Goal: Book appointment/travel/reservation: Book appointment/travel/reservation

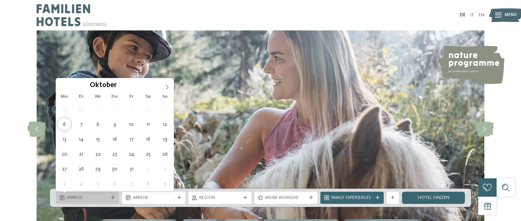
click at [101, 200] on span "Anreise" at bounding box center [88, 198] width 42 height 6
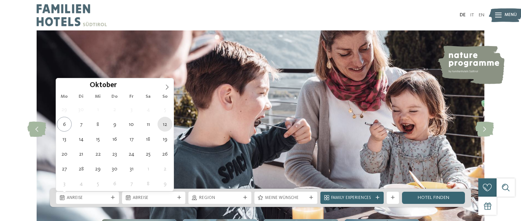
type div "12.10.2025"
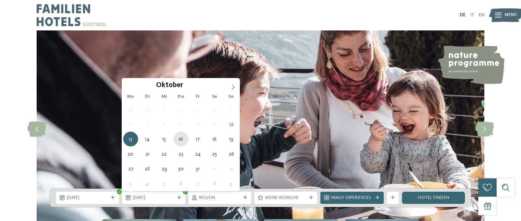
type div "16.10.2025"
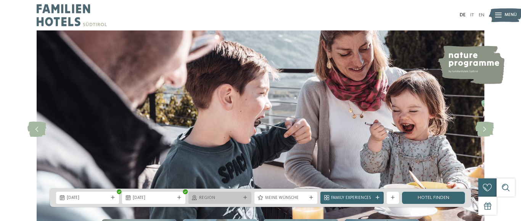
click at [239, 200] on span "Region" at bounding box center [220, 198] width 42 height 6
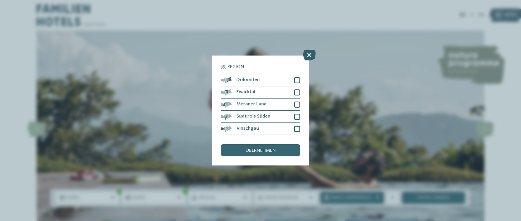
click at [308, 55] on icon at bounding box center [309, 55] width 13 height 11
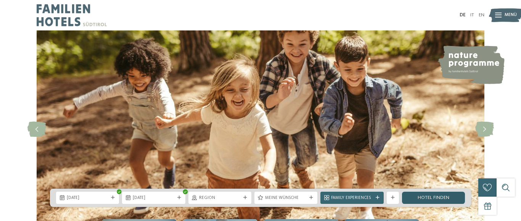
click at [450, 199] on link "Hotel finden" at bounding box center [433, 198] width 63 height 12
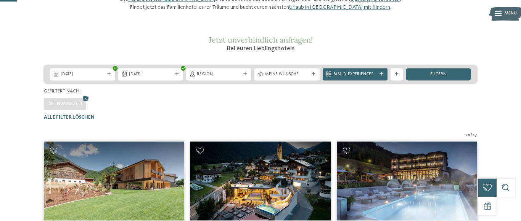
scroll to position [56, 0]
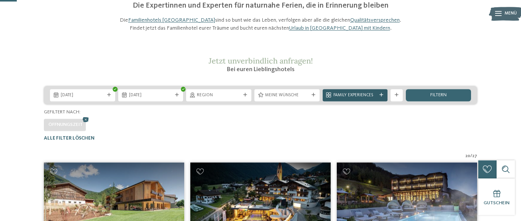
click at [378, 97] on div at bounding box center [381, 95] width 6 height 4
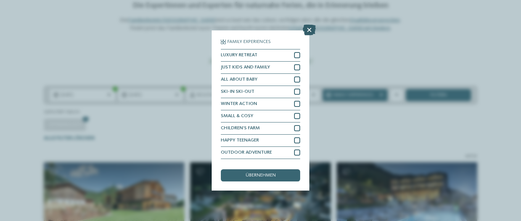
click at [307, 30] on icon at bounding box center [309, 30] width 13 height 11
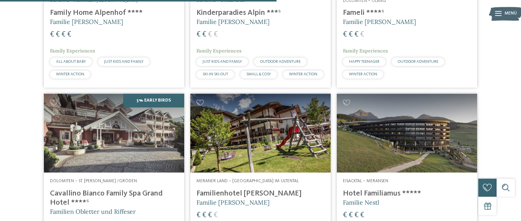
scroll to position [950, 0]
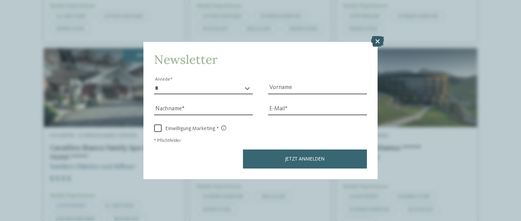
click at [375, 40] on icon at bounding box center [377, 41] width 13 height 11
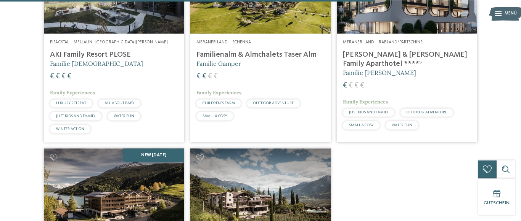
scroll to position [1235, 0]
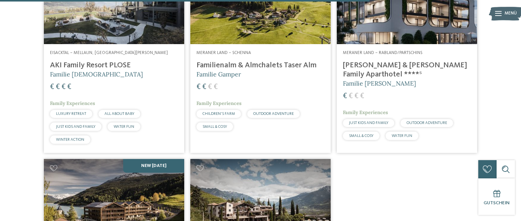
click at [409, 26] on img at bounding box center [406, 5] width 140 height 79
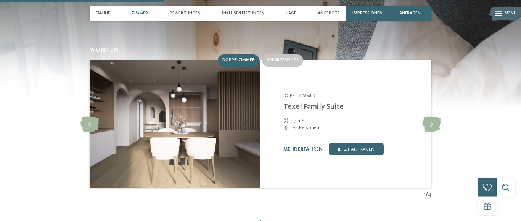
scroll to position [698, 0]
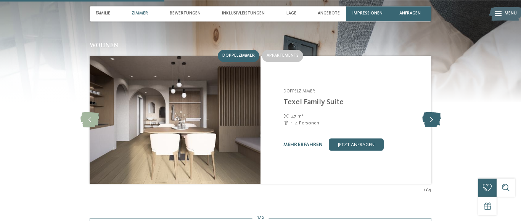
click at [433, 112] on icon at bounding box center [431, 119] width 19 height 15
click at [432, 112] on icon at bounding box center [431, 119] width 19 height 15
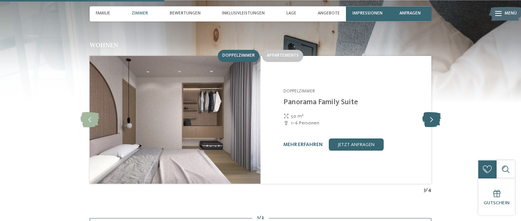
click at [432, 112] on icon at bounding box center [431, 119] width 19 height 15
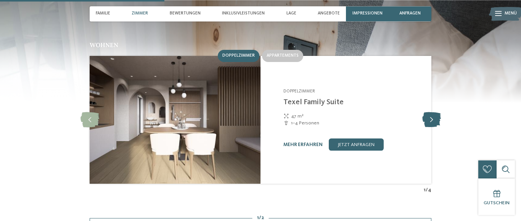
click at [432, 112] on icon at bounding box center [431, 119] width 19 height 15
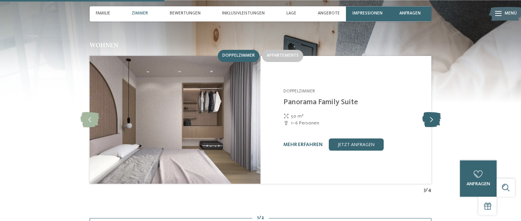
click at [432, 112] on icon at bounding box center [431, 119] width 19 height 15
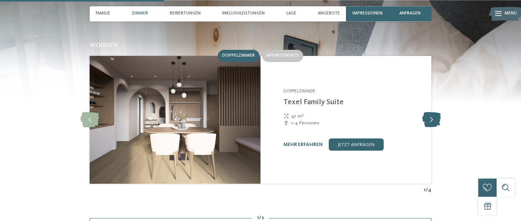
click at [429, 112] on icon at bounding box center [431, 119] width 19 height 15
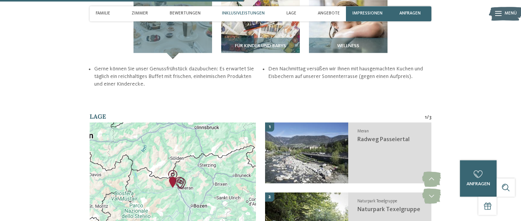
scroll to position [1050, 0]
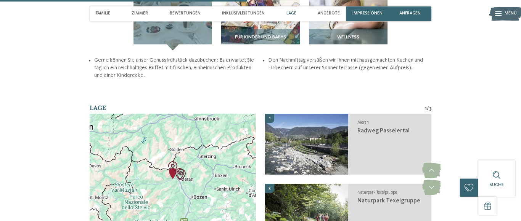
click at [189, 146] on div at bounding box center [173, 179] width 166 height 131
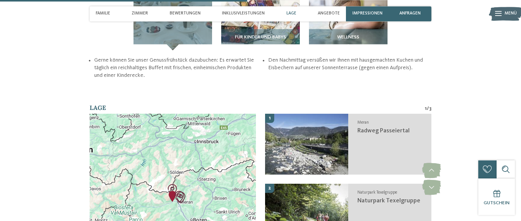
drag, startPoint x: 148, startPoint y: 115, endPoint x: 145, endPoint y: 137, distance: 21.9
click at [145, 137] on div at bounding box center [173, 179] width 166 height 131
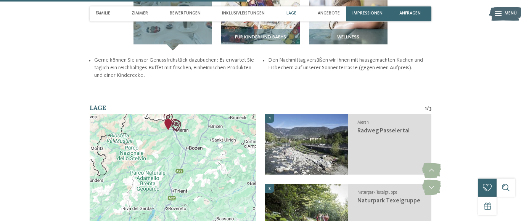
drag, startPoint x: 230, startPoint y: 147, endPoint x: 228, endPoint y: 76, distance: 70.9
click at [228, 114] on div at bounding box center [173, 179] width 166 height 131
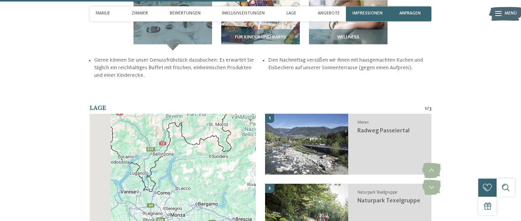
drag, startPoint x: 145, startPoint y: 117, endPoint x: 304, endPoint y: 93, distance: 161.1
click at [256, 114] on div at bounding box center [173, 179] width 166 height 131
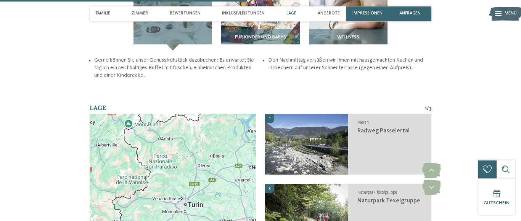
drag, startPoint x: 226, startPoint y: 171, endPoint x: 146, endPoint y: 97, distance: 108.9
click at [148, 114] on div at bounding box center [173, 179] width 166 height 131
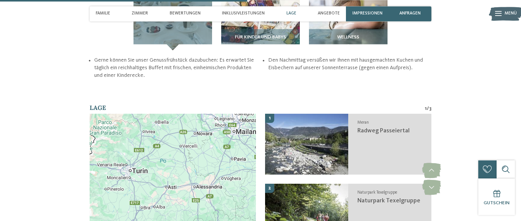
drag, startPoint x: 211, startPoint y: 161, endPoint x: 152, endPoint y: 126, distance: 69.0
click at [162, 133] on div at bounding box center [173, 179] width 166 height 131
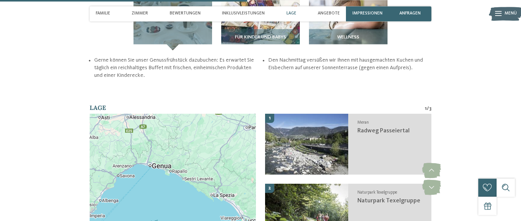
drag, startPoint x: 213, startPoint y: 173, endPoint x: 146, endPoint y: 103, distance: 97.3
click at [146, 114] on div at bounding box center [173, 179] width 166 height 131
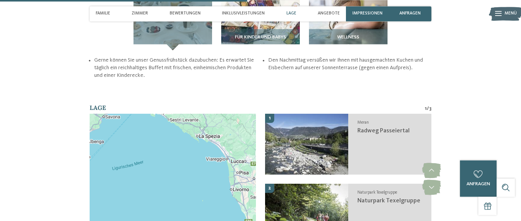
drag, startPoint x: 194, startPoint y: 186, endPoint x: 179, endPoint y: 126, distance: 62.0
click at [179, 126] on div at bounding box center [173, 179] width 166 height 131
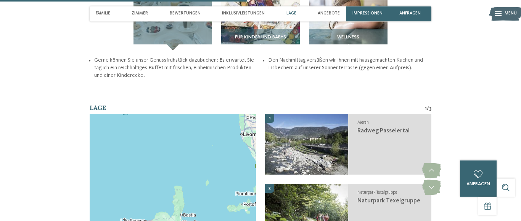
drag, startPoint x: 141, startPoint y: 187, endPoint x: 155, endPoint y: 124, distance: 64.5
click at [154, 127] on div at bounding box center [173, 179] width 166 height 131
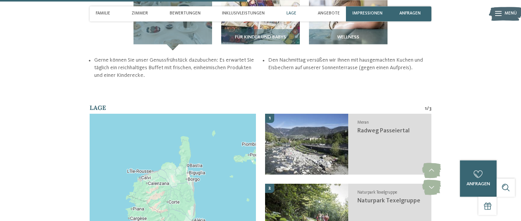
drag, startPoint x: 151, startPoint y: 168, endPoint x: 160, endPoint y: 115, distance: 54.4
click at [159, 118] on div at bounding box center [173, 179] width 166 height 131
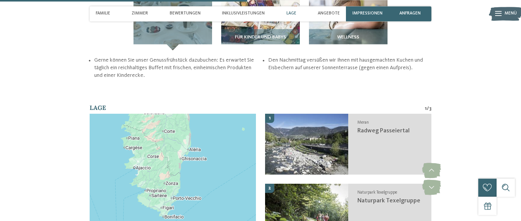
drag, startPoint x: 177, startPoint y: 175, endPoint x: 167, endPoint y: 114, distance: 61.8
click at [168, 117] on div at bounding box center [173, 179] width 166 height 131
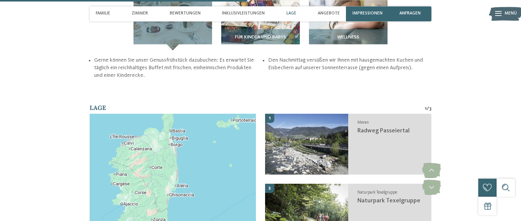
drag, startPoint x: 219, startPoint y: 115, endPoint x: 207, endPoint y: 200, distance: 86.7
click at [205, 203] on div "Kartendaten Kartendaten ©2025 Google, Inst. Geogr. Nacional Kartendaten ©2025 G…" at bounding box center [173, 179] width 166 height 131
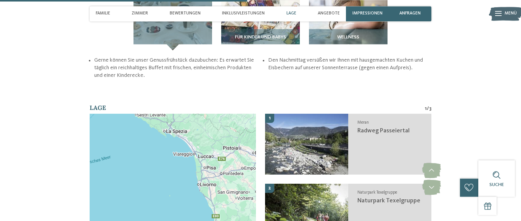
drag, startPoint x: 206, startPoint y: 127, endPoint x: 189, endPoint y: 191, distance: 66.6
click at [190, 189] on div at bounding box center [173, 179] width 166 height 131
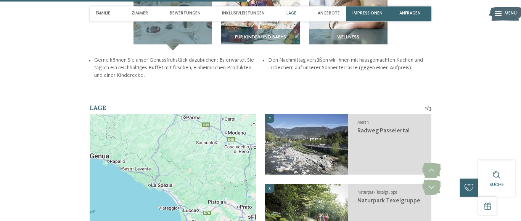
drag, startPoint x: 160, startPoint y: 123, endPoint x: 152, endPoint y: 176, distance: 53.6
click at [152, 176] on div at bounding box center [173, 179] width 166 height 131
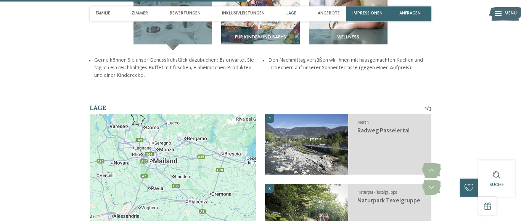
drag, startPoint x: 130, startPoint y: 113, endPoint x: 189, endPoint y: 184, distance: 91.5
click at [185, 184] on div at bounding box center [173, 179] width 166 height 131
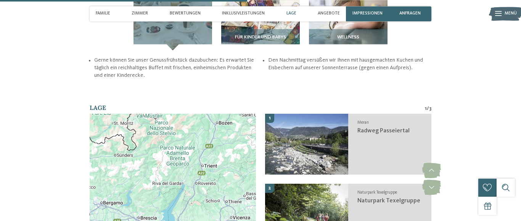
drag, startPoint x: 216, startPoint y: 111, endPoint x: 74, endPoint y: 153, distance: 148.1
click at [90, 152] on div at bounding box center [173, 179] width 166 height 131
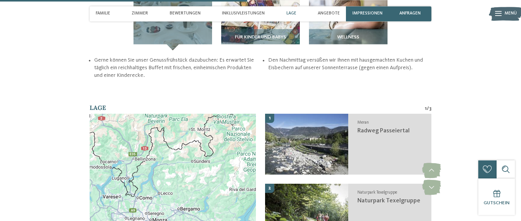
drag, startPoint x: 150, startPoint y: 122, endPoint x: 242, endPoint y: 126, distance: 91.5
click at [249, 125] on div at bounding box center [173, 179] width 166 height 131
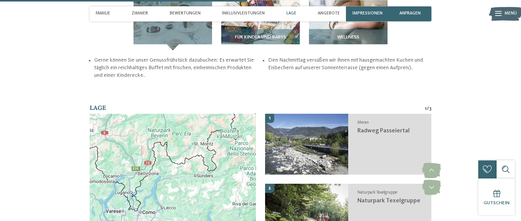
drag, startPoint x: 171, startPoint y: 156, endPoint x: 170, endPoint y: 169, distance: 13.4
click at [170, 174] on div at bounding box center [173, 179] width 166 height 131
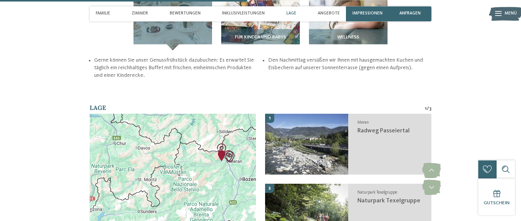
drag, startPoint x: 208, startPoint y: 120, endPoint x: 119, endPoint y: 141, distance: 92.5
click at [119, 141] on div at bounding box center [173, 179] width 166 height 131
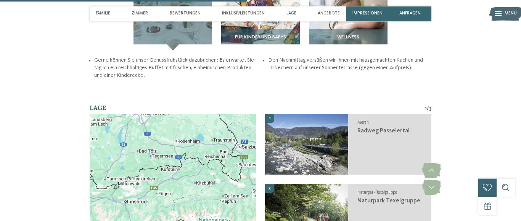
drag, startPoint x: 219, startPoint y: 114, endPoint x: 184, endPoint y: 192, distance: 85.3
click at [184, 202] on div "Kartendaten Kartendaten ©2025 GeoBasis-DE/BKG (©2009), Google Kartendaten ©2025…" at bounding box center [173, 179] width 166 height 131
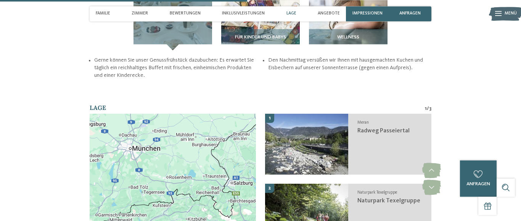
drag, startPoint x: 154, startPoint y: 132, endPoint x: 157, endPoint y: 97, distance: 35.2
click at [156, 114] on div at bounding box center [173, 179] width 166 height 131
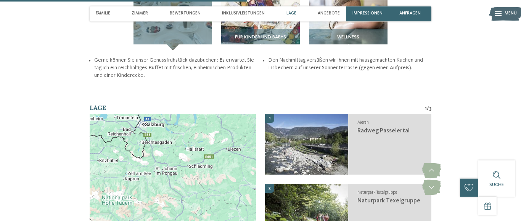
drag, startPoint x: 231, startPoint y: 147, endPoint x: 138, endPoint y: 182, distance: 99.5
click at [138, 182] on div at bounding box center [173, 179] width 166 height 131
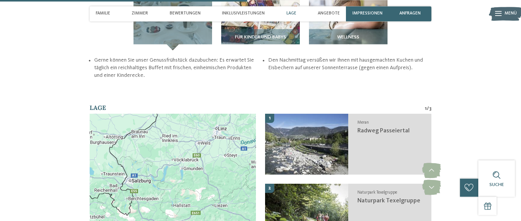
drag, startPoint x: 161, startPoint y: 125, endPoint x: 149, endPoint y: 189, distance: 65.6
click at [149, 189] on div at bounding box center [173, 179] width 166 height 131
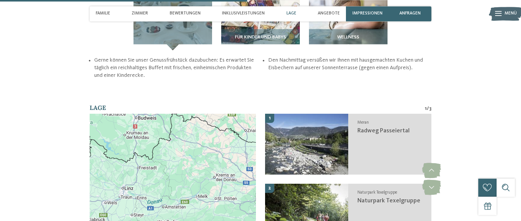
drag, startPoint x: 211, startPoint y: 129, endPoint x: 120, endPoint y: 168, distance: 98.7
click at [120, 168] on div at bounding box center [173, 179] width 166 height 131
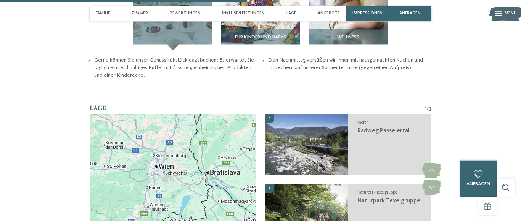
drag, startPoint x: 203, startPoint y: 167, endPoint x: 89, endPoint y: 139, distance: 117.2
click at [90, 138] on div at bounding box center [173, 179] width 166 height 131
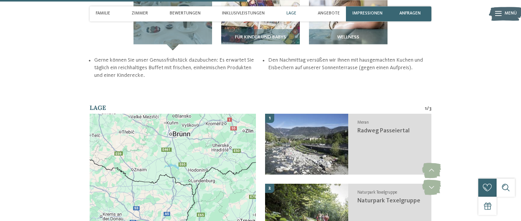
drag, startPoint x: 232, startPoint y: 128, endPoint x: 234, endPoint y: 194, distance: 65.9
click at [234, 194] on div at bounding box center [173, 179] width 166 height 131
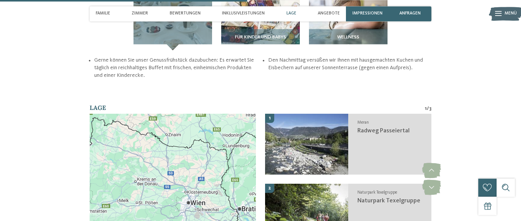
drag, startPoint x: 162, startPoint y: 179, endPoint x: 219, endPoint y: 116, distance: 84.5
click at [219, 117] on div at bounding box center [173, 179] width 166 height 131
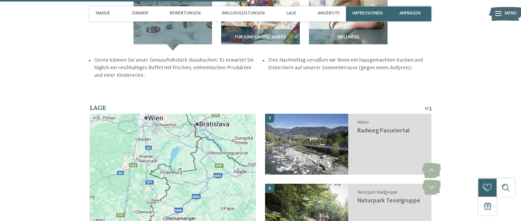
drag, startPoint x: 134, startPoint y: 179, endPoint x: 70, endPoint y: 121, distance: 86.6
click at [90, 121] on div at bounding box center [173, 179] width 166 height 131
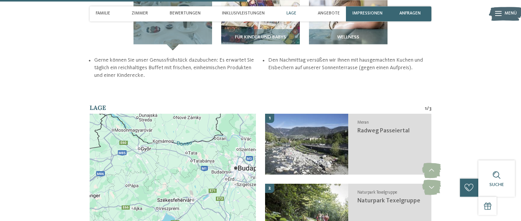
drag, startPoint x: 224, startPoint y: 168, endPoint x: 114, endPoint y: 149, distance: 111.7
click at [117, 148] on div at bounding box center [173, 179] width 166 height 131
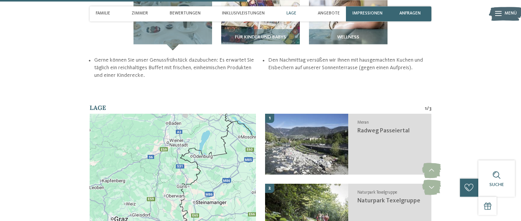
drag, startPoint x: 118, startPoint y: 157, endPoint x: 266, endPoint y: 151, distance: 148.7
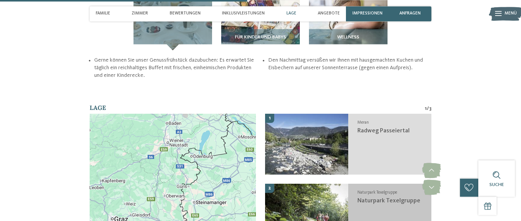
click at [256, 157] on div at bounding box center [173, 179] width 166 height 131
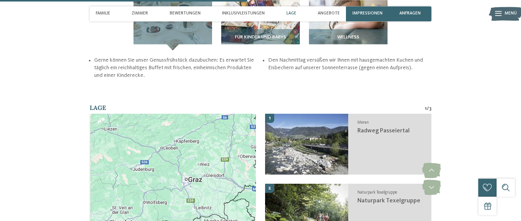
drag, startPoint x: 160, startPoint y: 159, endPoint x: 231, endPoint y: 112, distance: 84.7
click at [219, 124] on div at bounding box center [173, 179] width 166 height 131
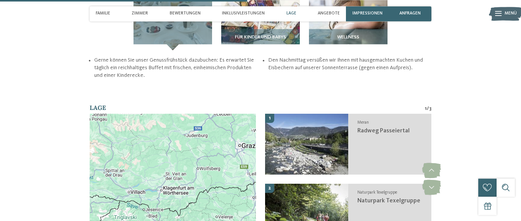
drag, startPoint x: 130, startPoint y: 165, endPoint x: 145, endPoint y: 146, distance: 23.9
click at [145, 146] on div at bounding box center [173, 179] width 166 height 131
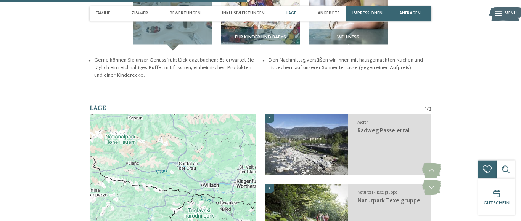
drag, startPoint x: 117, startPoint y: 149, endPoint x: 195, endPoint y: 142, distance: 78.4
click at [192, 144] on div at bounding box center [173, 179] width 166 height 131
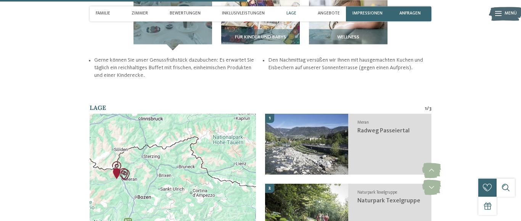
drag, startPoint x: 130, startPoint y: 138, endPoint x: 235, endPoint y: 139, distance: 105.2
click at [235, 139] on div at bounding box center [173, 179] width 166 height 131
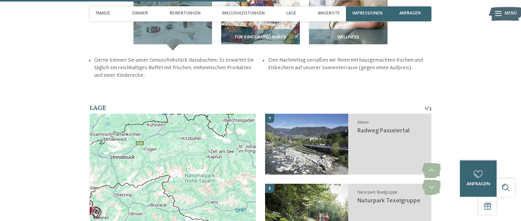
drag, startPoint x: 209, startPoint y: 98, endPoint x: 173, endPoint y: 135, distance: 51.7
click at [173, 135] on div at bounding box center [173, 179] width 166 height 131
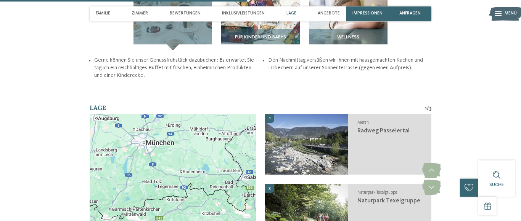
drag, startPoint x: 199, startPoint y: 102, endPoint x: 210, endPoint y: 167, distance: 65.4
click at [210, 167] on div at bounding box center [173, 179] width 166 height 131
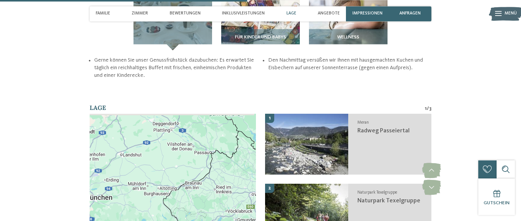
drag, startPoint x: 204, startPoint y: 112, endPoint x: 143, endPoint y: 167, distance: 82.1
click at [143, 167] on div at bounding box center [173, 179] width 166 height 131
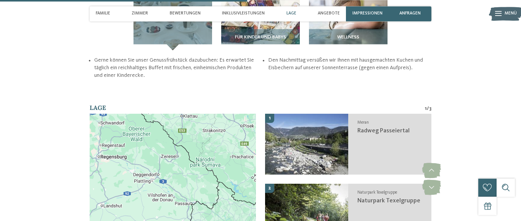
drag, startPoint x: 146, startPoint y: 106, endPoint x: 141, endPoint y: 151, distance: 44.8
click at [141, 151] on div at bounding box center [173, 179] width 166 height 131
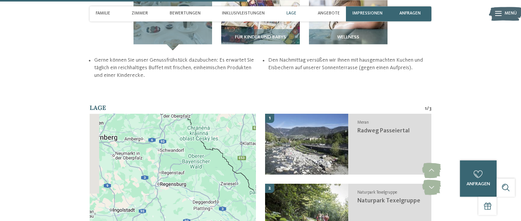
drag, startPoint x: 201, startPoint y: 107, endPoint x: 267, endPoint y: 129, distance: 70.0
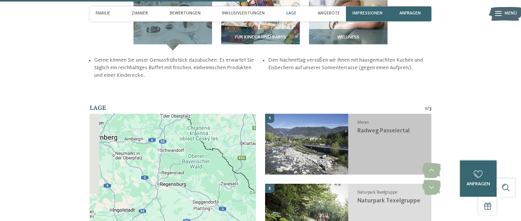
click at [256, 131] on div at bounding box center [173, 179] width 166 height 131
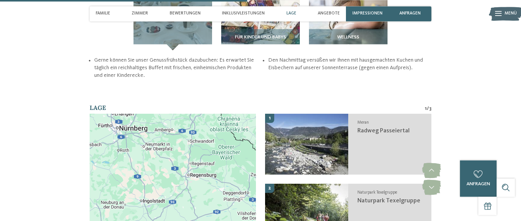
click at [264, 121] on div "← Nach links → Nach rechts ↑ Nach oben ↓ Nach unten + Heranzoomen - Herauszoome…" at bounding box center [260, 184] width 341 height 140
